Goal: Task Accomplishment & Management: Use online tool/utility

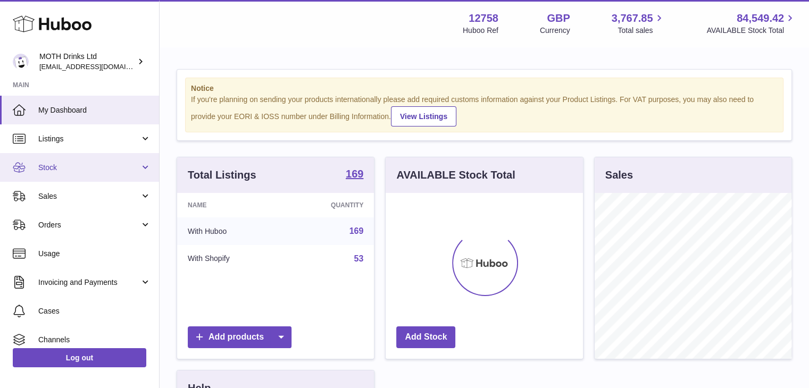
scroll to position [166, 197]
click at [96, 157] on link "Stock" at bounding box center [79, 167] width 159 height 29
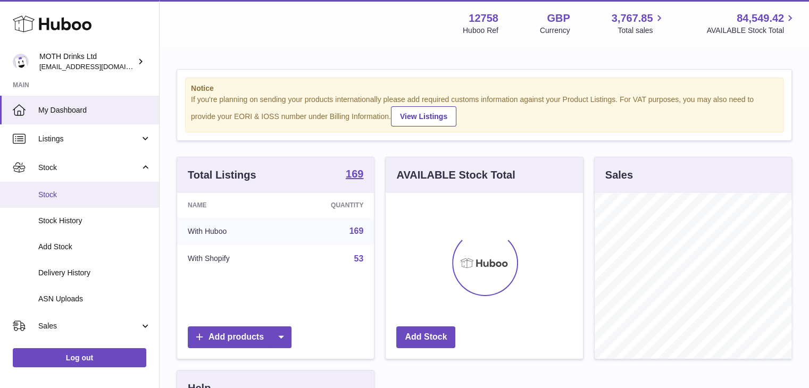
click at [94, 190] on span "Stock" at bounding box center [94, 195] width 113 height 10
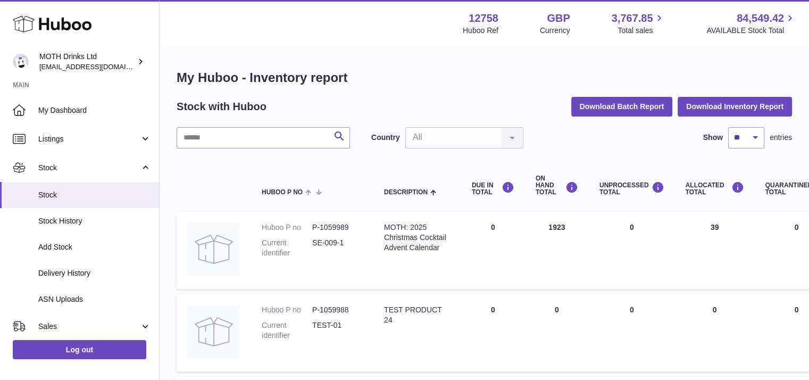
click at [600, 112] on button "Download Batch Report" at bounding box center [623, 106] width 102 height 19
click at [572, 5] on div "Menu Huboo 12758 Huboo Ref GBP Currency 3,767.85 Total sales 84,549.42 AVAILABL…" at bounding box center [485, 23] width 650 height 47
click at [711, 98] on button "Download Inventory Report" at bounding box center [735, 106] width 114 height 19
click at [83, 321] on span "Sales" at bounding box center [89, 326] width 102 height 10
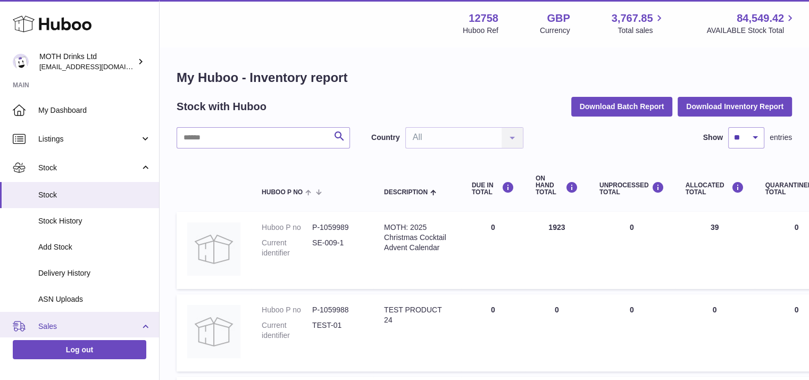
scroll to position [104, 0]
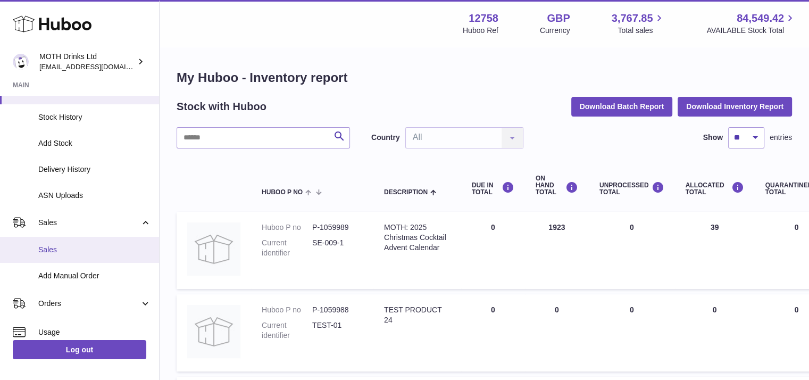
click at [72, 252] on span "Sales" at bounding box center [94, 250] width 113 height 10
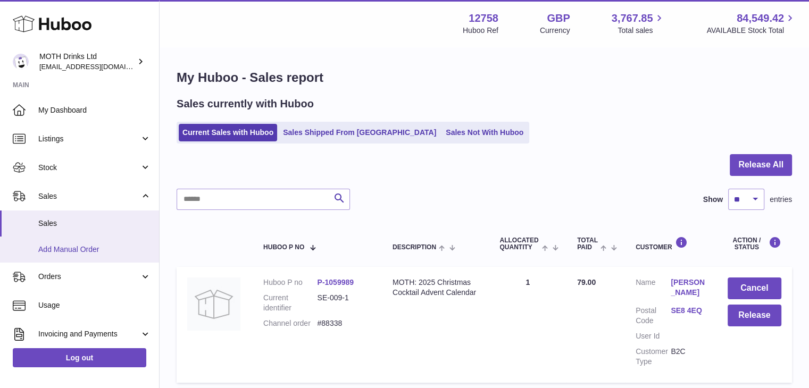
click at [70, 248] on span "Add Manual Order" at bounding box center [94, 250] width 113 height 10
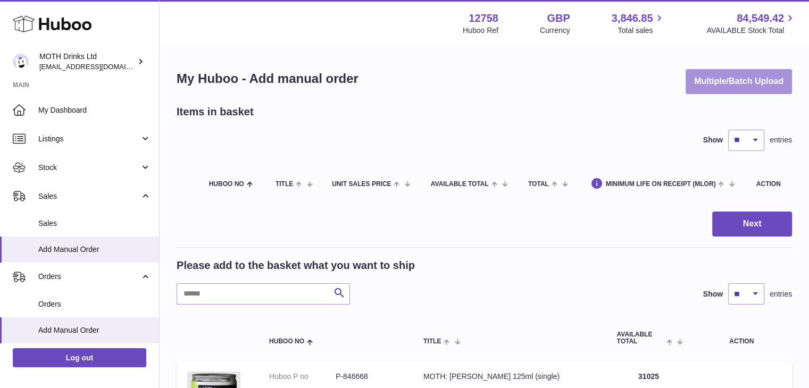
click at [746, 92] on button "Multiple/Batch Upload" at bounding box center [739, 81] width 106 height 25
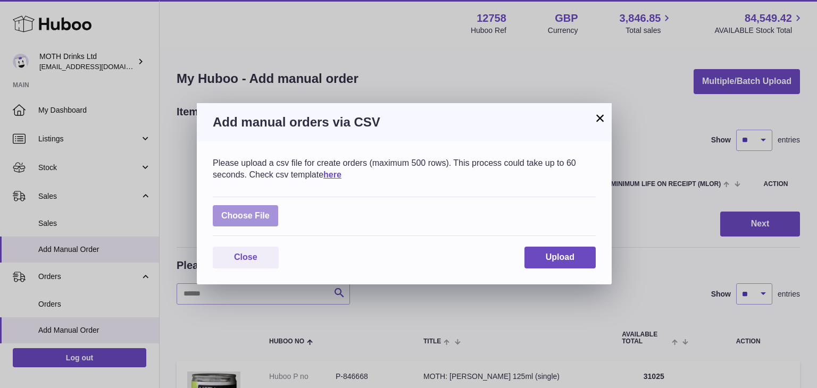
click at [269, 211] on label at bounding box center [245, 216] width 65 height 22
click at [270, 211] on input "file" at bounding box center [270, 211] width 1 height 1
type input "**********"
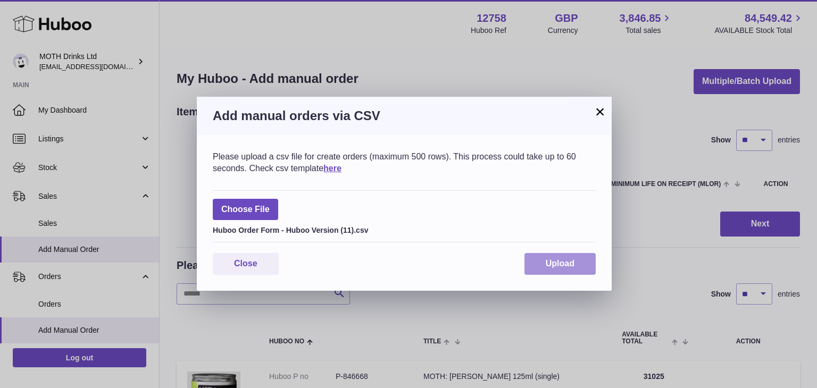
click at [574, 260] on span "Upload" at bounding box center [560, 263] width 29 height 9
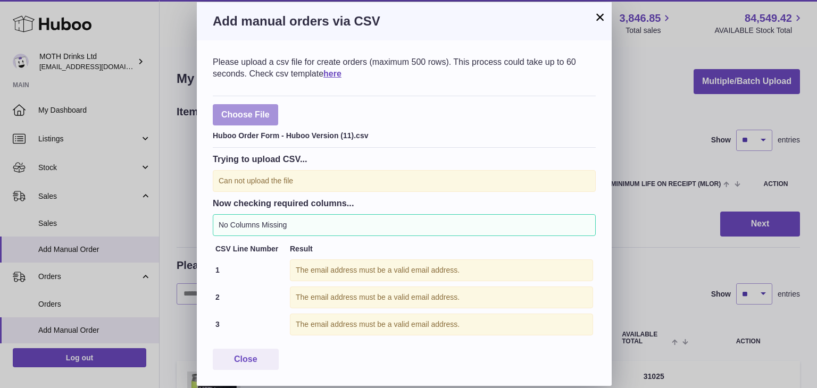
click at [254, 117] on label at bounding box center [245, 115] width 65 height 22
click at [270, 110] on input "file" at bounding box center [270, 110] width 1 height 1
type input "**********"
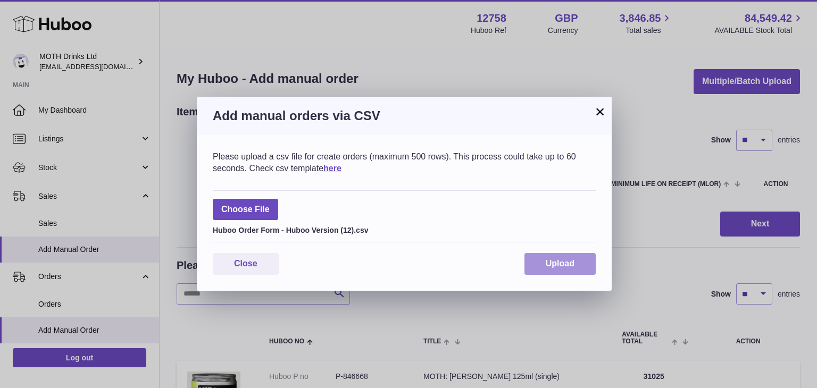
click at [556, 269] on button "Upload" at bounding box center [560, 264] width 71 height 22
